Goal: Information Seeking & Learning: Learn about a topic

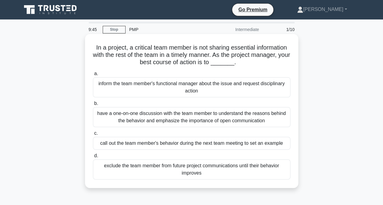
click at [189, 116] on div "have a one-on-one discussion with the team member to understand the reasons beh…" at bounding box center [191, 117] width 197 height 20
click at [93, 106] on input "b. have a one-on-one discussion with the team member to understand the reasons …" at bounding box center [93, 104] width 0 height 4
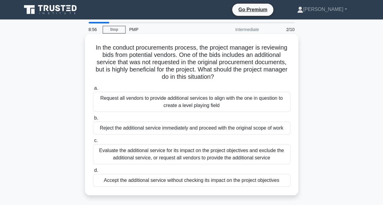
click at [169, 156] on div "Evaluate the additional service for its impact on the project objectives and ex…" at bounding box center [191, 154] width 197 height 20
click at [93, 143] on input "c. Evaluate the additional service for its impact on the project objectives and…" at bounding box center [93, 141] width 0 height 4
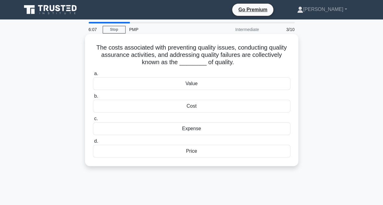
click at [195, 129] on div "Expense" at bounding box center [191, 128] width 197 height 13
click at [93, 121] on input "c. Expense" at bounding box center [93, 119] width 0 height 4
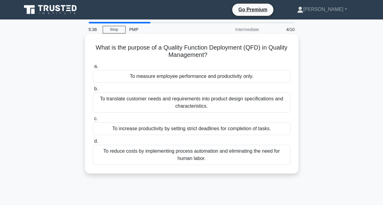
click at [213, 99] on div "To translate customer needs and requirements into product design specifications…" at bounding box center [191, 103] width 197 height 20
click at [93, 91] on input "b. To translate customer needs and requirements into product design specificati…" at bounding box center [93, 89] width 0 height 4
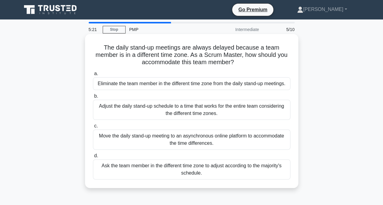
click at [202, 110] on div "Adjust the daily stand-up schedule to a time that works for the entire team con…" at bounding box center [191, 110] width 197 height 20
click at [93, 98] on input "b. Adjust the daily stand-up schedule to a time that works for the entire team …" at bounding box center [93, 96] width 0 height 4
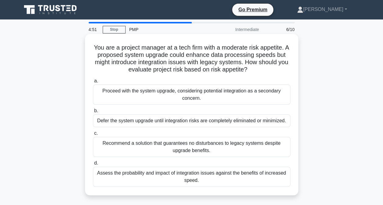
click at [233, 181] on div "Assess the probability and impact of integration issues against the benefits of…" at bounding box center [191, 177] width 197 height 20
click at [93, 165] on input "d. Assess the probability and impact of integration issues against the benefits…" at bounding box center [93, 163] width 0 height 4
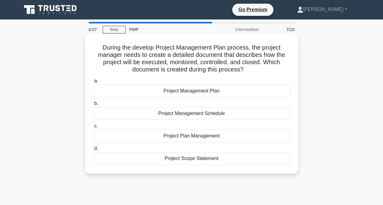
click at [177, 114] on div "Project Management Schedule" at bounding box center [191, 113] width 197 height 13
click at [93, 106] on input "b. Project Management Schedule" at bounding box center [93, 104] width 0 height 4
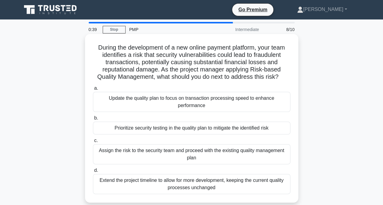
click at [179, 136] on div "a. Update the quality plan to focus on transaction processing speed to enhance …" at bounding box center [191, 139] width 205 height 112
click at [172, 130] on div "Prioritize security testing in the quality plan to mitigate the identified risk" at bounding box center [191, 128] width 197 height 13
click at [93, 120] on input "b. Prioritize security testing in the quality plan to mitigate the identified r…" at bounding box center [93, 118] width 0 height 4
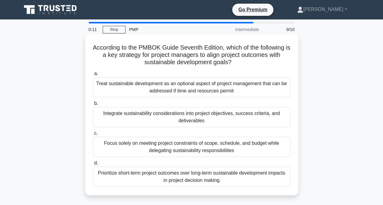
click at [177, 118] on div "Integrate sustainability considerations into project objectives, success criter…" at bounding box center [191, 117] width 197 height 20
click at [93, 106] on input "b. Integrate sustainability considerations into project objectives, success cri…" at bounding box center [93, 104] width 0 height 4
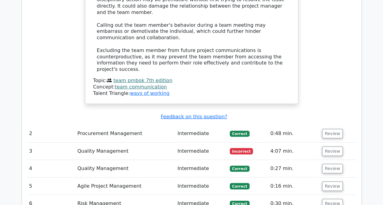
scroll to position [818, 0]
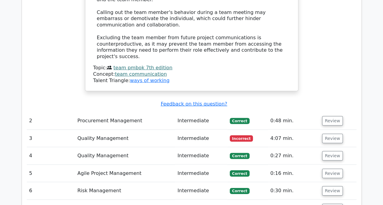
click at [119, 130] on td "Quality Management" at bounding box center [125, 138] width 100 height 17
click at [332, 134] on button "Review" at bounding box center [332, 138] width 21 height 9
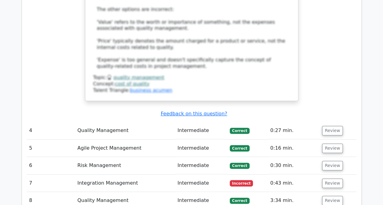
scroll to position [1195, 0]
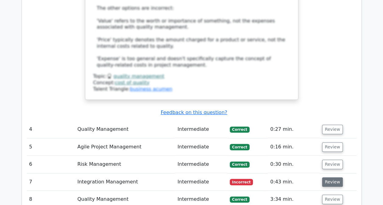
click at [330, 177] on button "Review" at bounding box center [332, 181] width 21 height 9
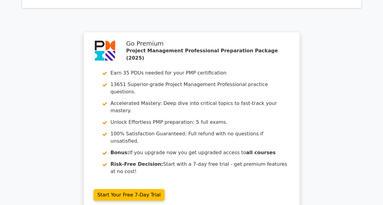
scroll to position [1737, 0]
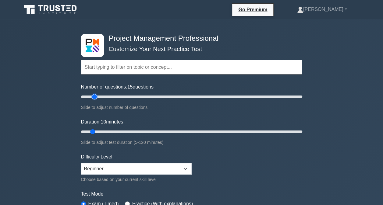
type input "15"
click at [91, 97] on input "Number of questions: 15 questions" at bounding box center [191, 96] width 221 height 7
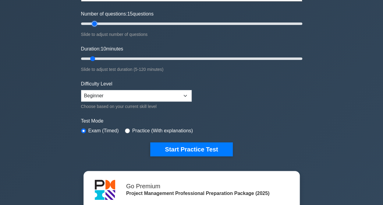
scroll to position [74, 0]
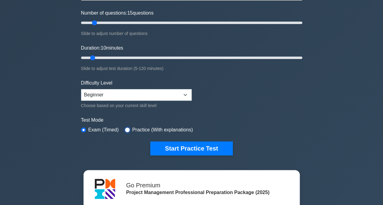
click at [125, 128] on input "radio" at bounding box center [127, 130] width 5 height 5
radio input "true"
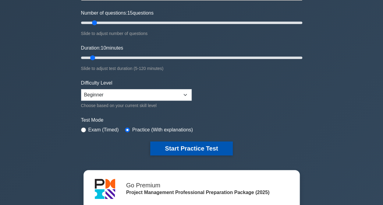
click at [188, 145] on button "Start Practice Test" at bounding box center [191, 149] width 82 height 14
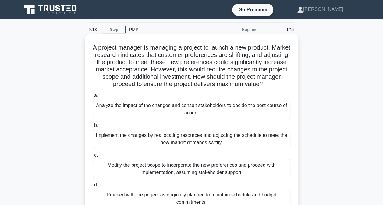
click at [176, 108] on div "Analyze the impact of the changes and consult stakeholders to decide the best c…" at bounding box center [191, 109] width 197 height 20
click at [93, 98] on input "a. Analyze the impact of the changes and consult stakeholders to decide the bes…" at bounding box center [93, 96] width 0 height 4
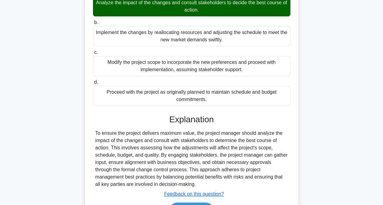
scroll to position [140, 0]
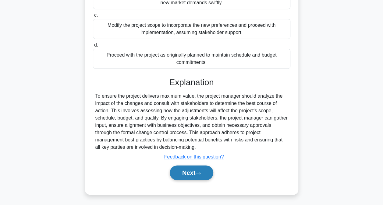
click at [191, 170] on button "Next" at bounding box center [192, 173] width 44 height 15
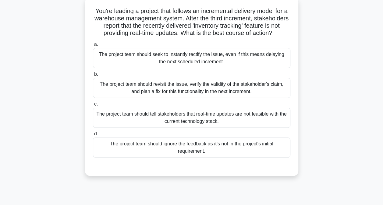
scroll to position [36, 0]
click at [205, 91] on div "The project team should revisit the issue, verify the validity of the stakehold…" at bounding box center [191, 88] width 197 height 20
click at [93, 77] on input "b. The project team should revisit the issue, verify the validity of the stakeh…" at bounding box center [93, 75] width 0 height 4
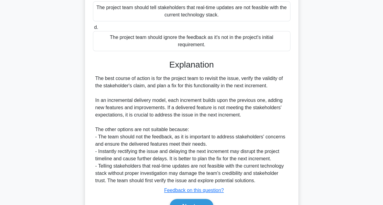
scroll to position [184, 0]
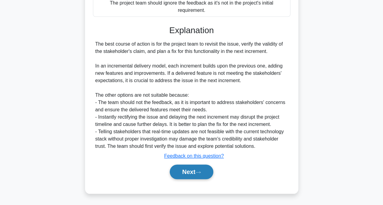
click at [183, 172] on button "Next" at bounding box center [192, 172] width 44 height 15
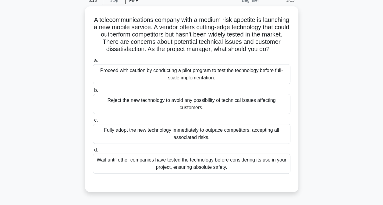
scroll to position [28, 0]
click at [214, 78] on div "Proceed with caution by conducting a pilot program to test the technology befor…" at bounding box center [191, 74] width 197 height 20
click at [93, 62] on input "a. Proceed with caution by conducting a pilot program to test the technology be…" at bounding box center [93, 60] width 0 height 4
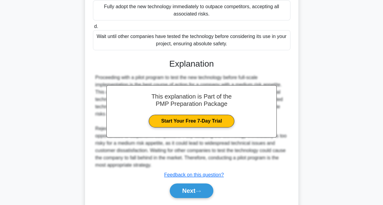
scroll to position [177, 0]
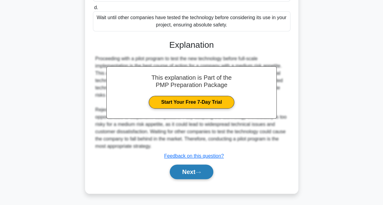
click at [186, 171] on button "Next" at bounding box center [192, 172] width 44 height 15
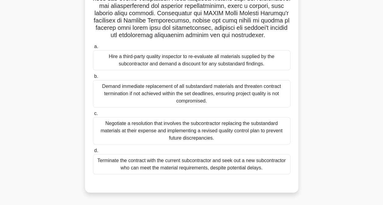
scroll to position [124, 0]
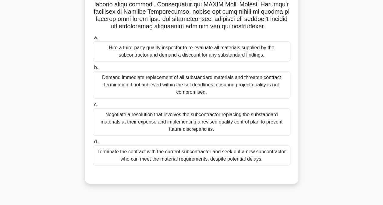
click at [202, 136] on div "Negotiate a resolution that involves the subcontractor replacing the substandar…" at bounding box center [191, 121] width 197 height 27
click at [93, 107] on input "c. Negotiate a resolution that involves the subcontractor replacing the substan…" at bounding box center [93, 105] width 0 height 4
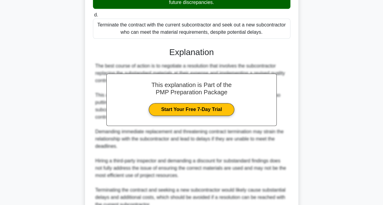
scroll to position [315, 0]
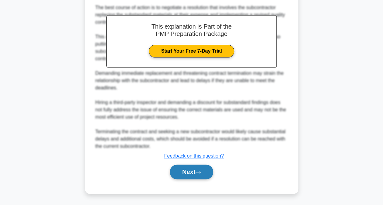
click at [195, 173] on button "Next" at bounding box center [192, 172] width 44 height 15
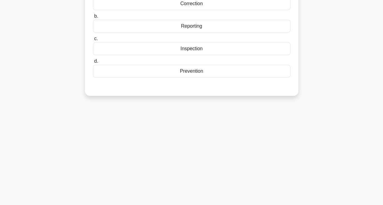
scroll to position [0, 0]
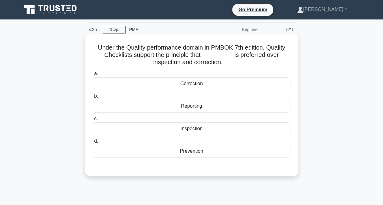
click at [189, 155] on div "Prevention" at bounding box center [191, 151] width 197 height 13
click at [93, 143] on input "d. Prevention" at bounding box center [93, 141] width 0 height 4
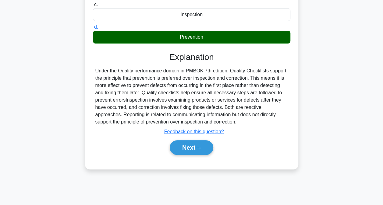
scroll to position [117, 0]
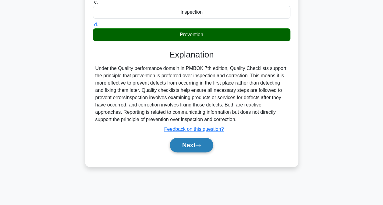
click at [198, 147] on button "Next" at bounding box center [192, 145] width 44 height 15
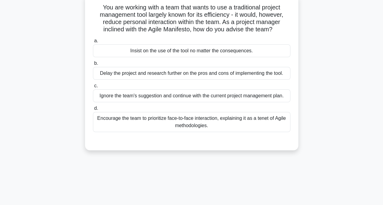
scroll to position [0, 0]
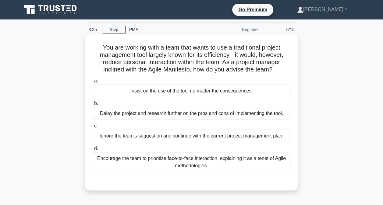
click at [165, 158] on div "Encourage the team to prioritize face-to-face interaction, explaining it as a t…" at bounding box center [191, 162] width 197 height 20
click at [93, 151] on input "d. Encourage the team to prioritize face-to-face interaction, explaining it as …" at bounding box center [93, 149] width 0 height 4
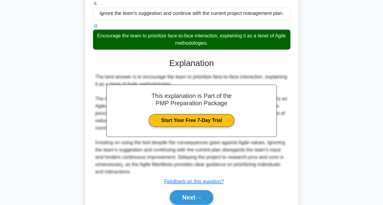
scroll to position [147, 0]
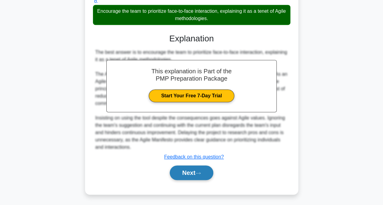
click at [186, 168] on button "Next" at bounding box center [192, 173] width 44 height 15
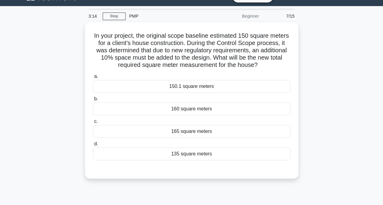
scroll to position [13, 0]
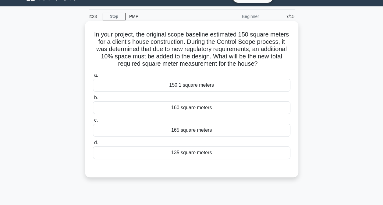
click at [176, 132] on div "165 square meters" at bounding box center [191, 130] width 197 height 13
click at [93, 122] on input "c. 165 square meters" at bounding box center [93, 120] width 0 height 4
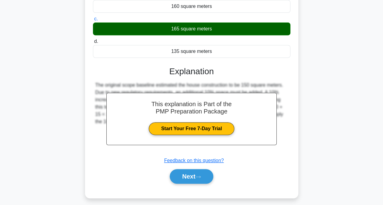
scroll to position [124, 0]
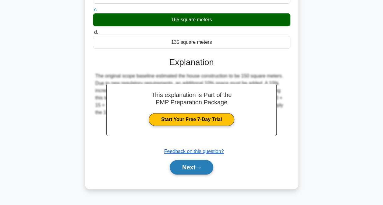
click at [186, 161] on button "Next" at bounding box center [192, 167] width 44 height 15
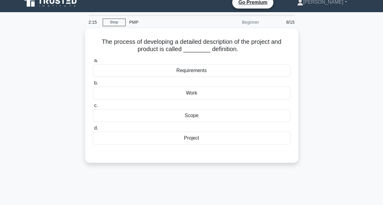
scroll to position [5, 0]
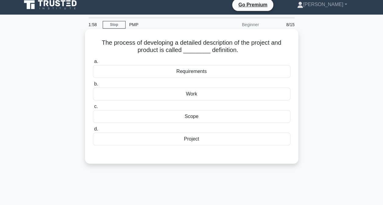
click at [172, 116] on div "Scope" at bounding box center [191, 116] width 197 height 13
click at [93, 109] on input "c. Scope" at bounding box center [93, 107] width 0 height 4
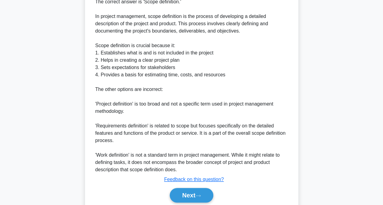
scroll to position [198, 0]
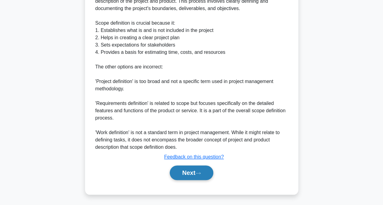
click at [184, 174] on button "Next" at bounding box center [192, 173] width 44 height 15
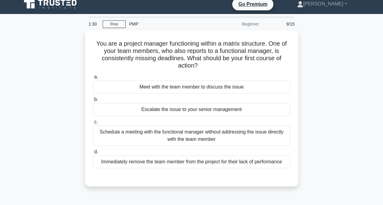
scroll to position [5, 0]
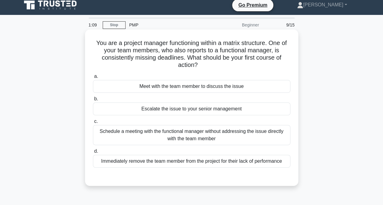
click at [233, 141] on div "Schedule a meeting with the functional manager without addressing the issue dir…" at bounding box center [191, 135] width 197 height 20
click at [93, 124] on input "c. Schedule a meeting with the functional manager without addressing the issue …" at bounding box center [93, 122] width 0 height 4
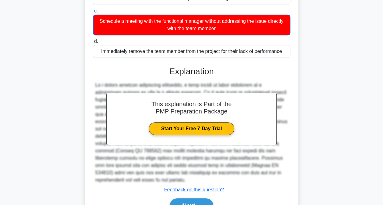
scroll to position [148, 0]
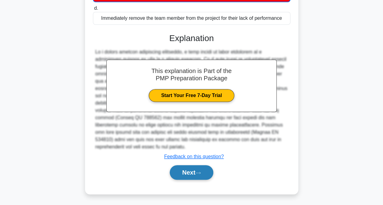
click at [195, 173] on button "Next" at bounding box center [192, 172] width 44 height 15
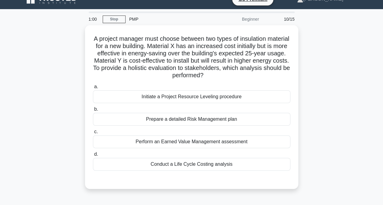
scroll to position [0, 0]
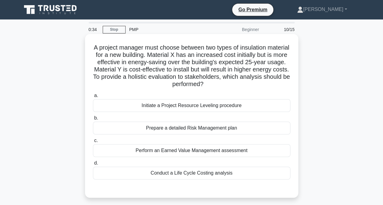
click at [200, 127] on div "Prepare a detailed Risk Management plan" at bounding box center [191, 128] width 197 height 13
click at [93, 120] on input "b. Prepare a detailed Risk Management plan" at bounding box center [93, 118] width 0 height 4
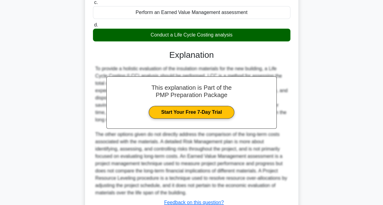
scroll to position [177, 0]
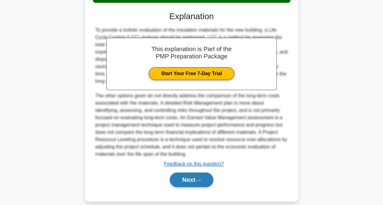
click at [207, 175] on button "Next" at bounding box center [192, 180] width 44 height 15
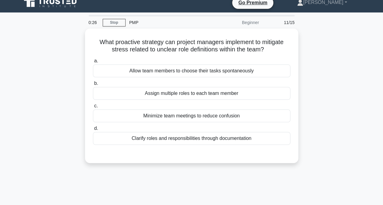
scroll to position [5, 0]
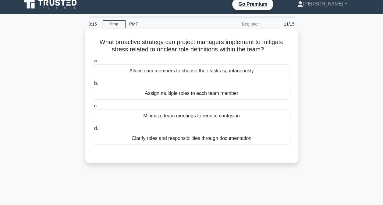
click at [186, 139] on div "Clarify roles and responsibilities through documentation" at bounding box center [191, 138] width 197 height 13
click at [93, 131] on input "d. Clarify roles and responsibilities through documentation" at bounding box center [93, 129] width 0 height 4
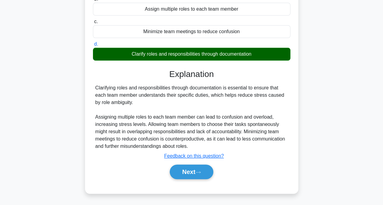
scroll to position [124, 0]
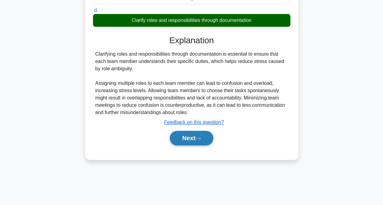
click at [195, 143] on button "Next" at bounding box center [192, 138] width 44 height 15
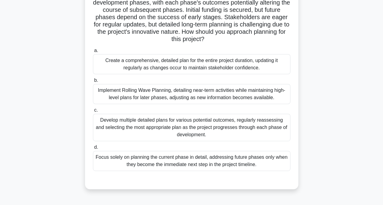
scroll to position [63, 0]
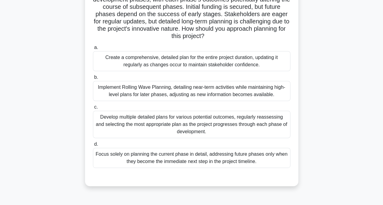
click at [254, 97] on div "Implement Rolling Wave Planning, detailing near-term activities while maintaini…" at bounding box center [191, 91] width 197 height 20
click at [93, 79] on input "b. Implement Rolling Wave Planning, detailing near-term activities while mainta…" at bounding box center [93, 77] width 0 height 4
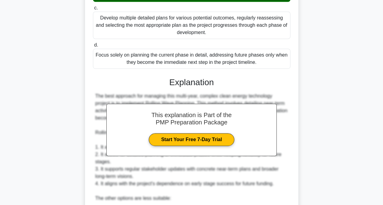
scroll to position [196, 0]
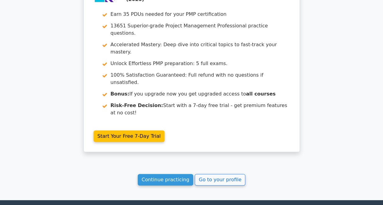
scroll to position [1136, 0]
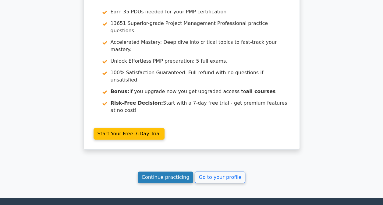
click at [180, 172] on link "Continue practicing" at bounding box center [166, 178] width 56 height 12
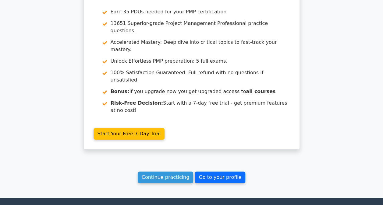
click at [225, 172] on link "Go to your profile" at bounding box center [220, 178] width 51 height 12
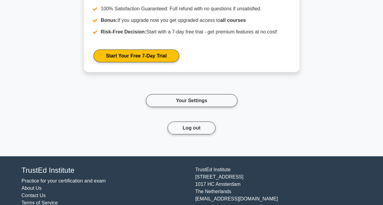
scroll to position [767, 0]
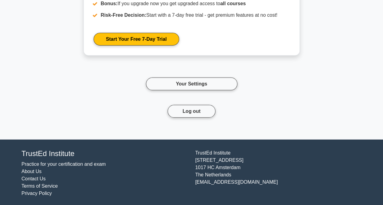
click at [85, 163] on link "Practice for your certification and exam" at bounding box center [64, 164] width 84 height 5
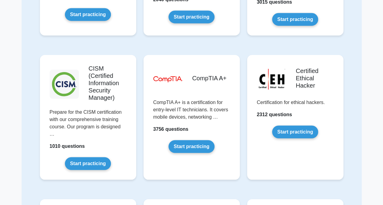
scroll to position [824, 0]
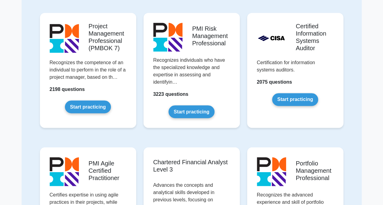
scroll to position [458, 0]
